Goal: Information Seeking & Learning: Compare options

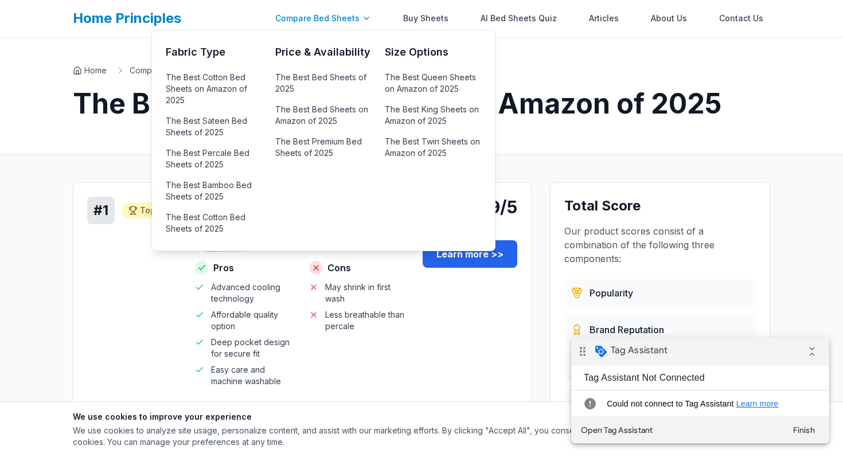
click at [348, 19] on div "Compare Bed Sheets" at bounding box center [323, 18] width 110 height 23
click at [314, 84] on link "The Best Bed Sheets of 2025" at bounding box center [323, 83] width 96 height 28
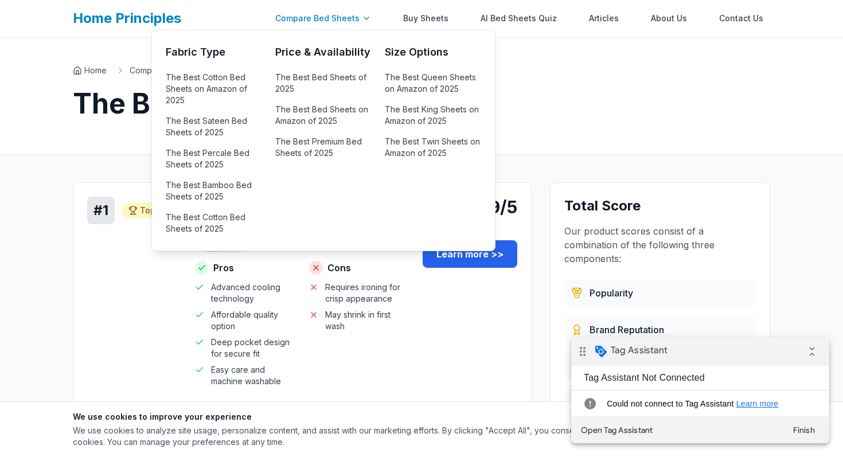
click at [318, 18] on div "Compare Bed Sheets" at bounding box center [323, 18] width 110 height 23
click at [235, 77] on link "The Best Cotton Bed Sheets on Amazon of 2025" at bounding box center [214, 88] width 96 height 39
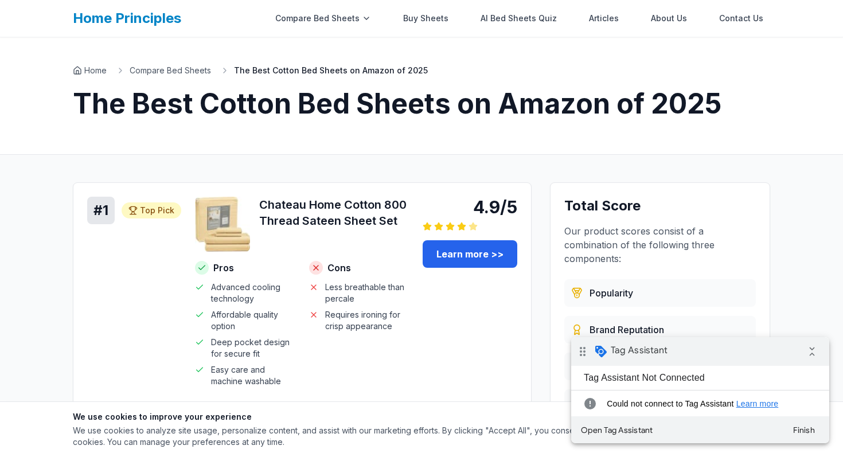
click at [149, 18] on link "Home Principles" at bounding box center [127, 18] width 108 height 17
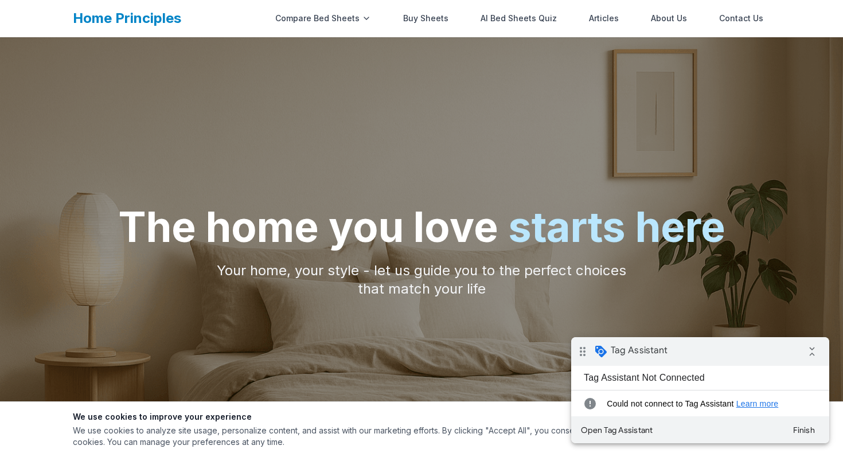
click at [149, 18] on link "Home Principles" at bounding box center [127, 18] width 108 height 17
click at [811, 431] on button "Finish" at bounding box center [804, 430] width 41 height 21
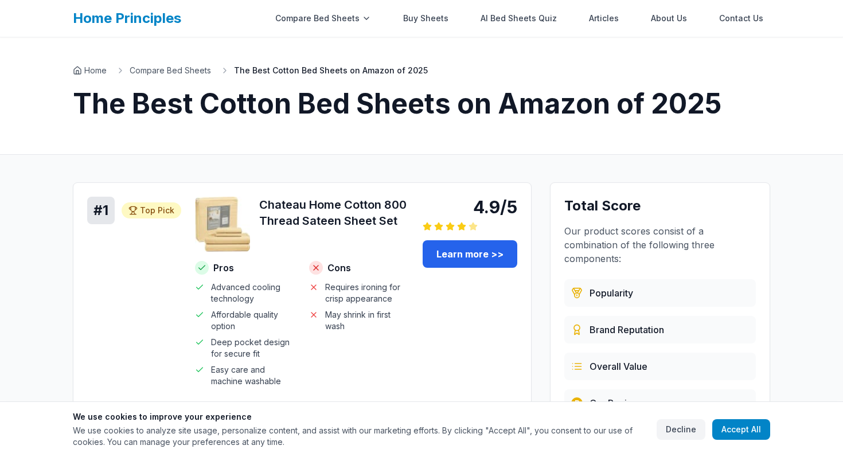
click at [158, 22] on link "Home Principles" at bounding box center [127, 18] width 108 height 17
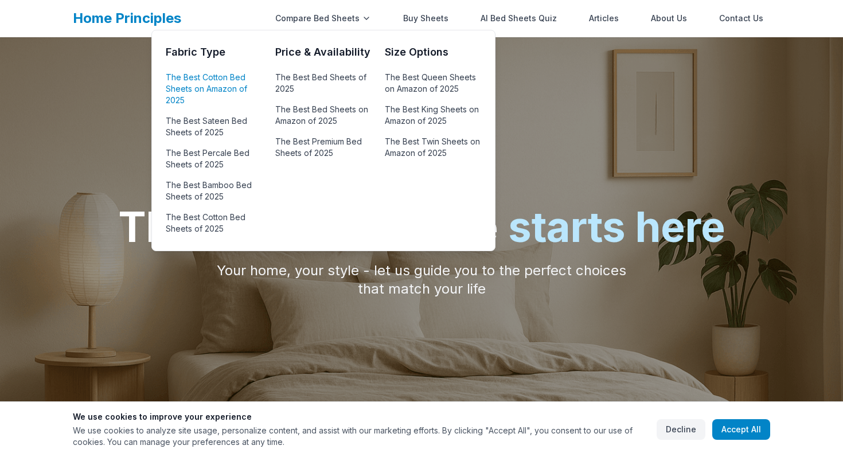
click at [224, 84] on link "The Best Cotton Bed Sheets on Amazon of 2025" at bounding box center [214, 88] width 96 height 39
click at [320, 15] on div "Compare Bed Sheets" at bounding box center [323, 18] width 110 height 23
click at [180, 106] on link "The Best Cotton Bed Sheets on Amazon of 2025" at bounding box center [214, 88] width 96 height 39
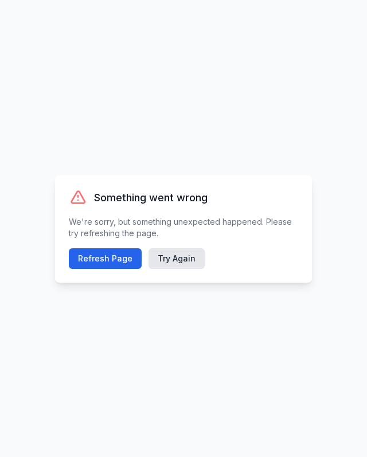
click at [305, 49] on div "Something went wrong We're sorry, but something unexpected happened. Please try…" at bounding box center [183, 228] width 367 height 457
click at [294, 29] on div "Something went wrong We're sorry, but something unexpected happened. Please try…" at bounding box center [183, 228] width 367 height 457
